Goal: Task Accomplishment & Management: Manage account settings

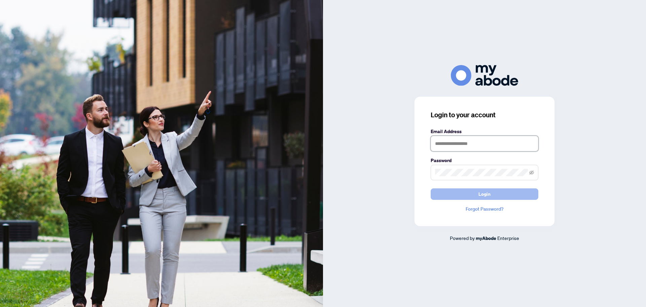
type input "**********"
click at [502, 190] on button "Login" at bounding box center [485, 193] width 108 height 11
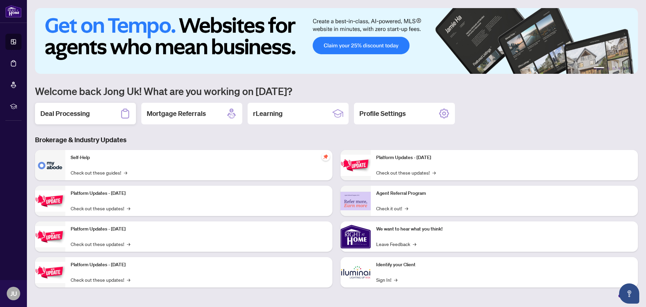
click at [80, 113] on h2 "Deal Processing" at bounding box center [64, 113] width 49 height 9
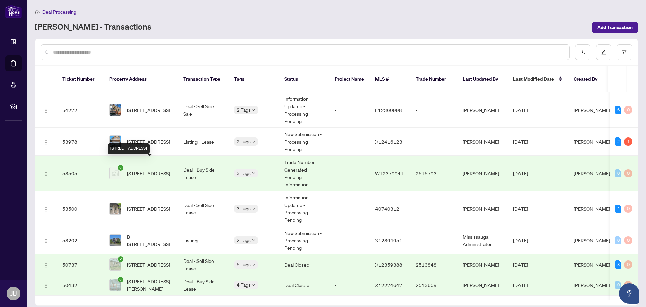
click at [145, 169] on span "[STREET_ADDRESS]" at bounding box center [148, 172] width 43 height 7
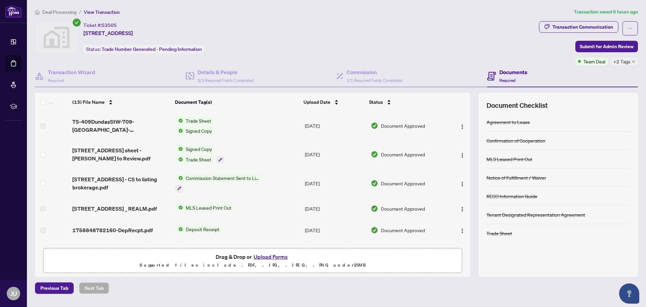
click at [194, 156] on span "Trade Sheet" at bounding box center [198, 158] width 31 height 7
click at [187, 188] on span "Trade Sheet" at bounding box center [185, 191] width 31 height 7
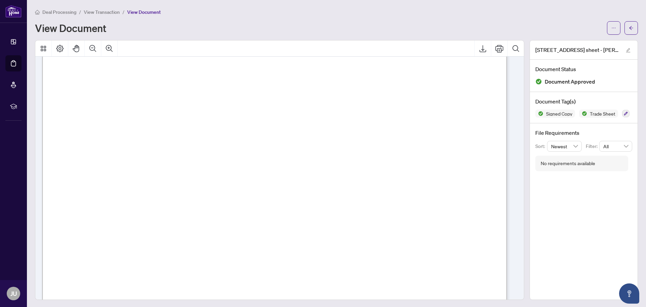
scroll to position [236, 0]
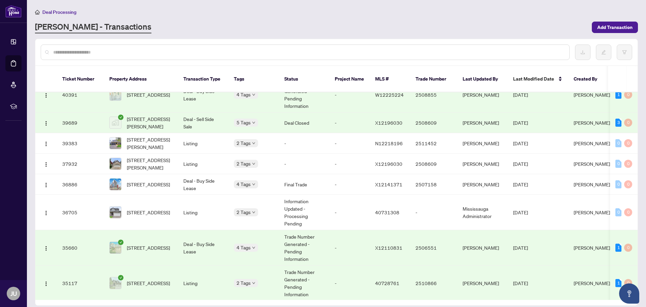
scroll to position [905, 0]
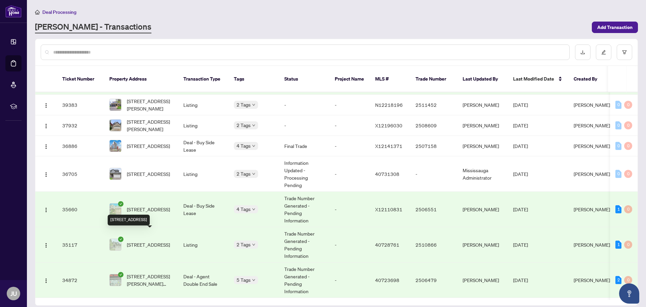
click at [143, 241] on span "[STREET_ADDRESS]" at bounding box center [148, 244] width 43 height 7
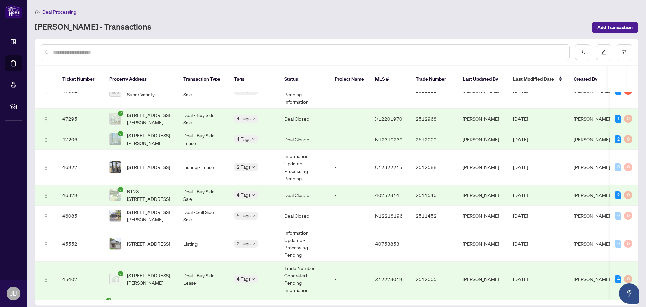
scroll to position [536, 0]
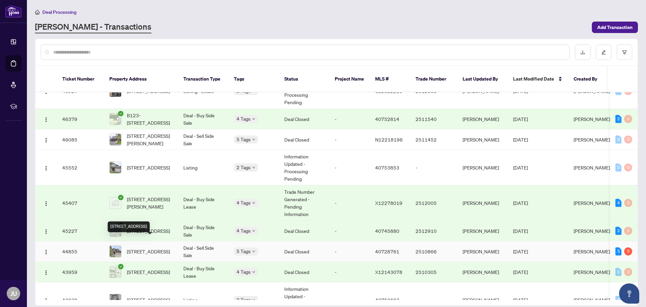
click at [158, 247] on span "[STREET_ADDRESS]" at bounding box center [148, 250] width 43 height 7
